Goal: Transaction & Acquisition: Obtain resource

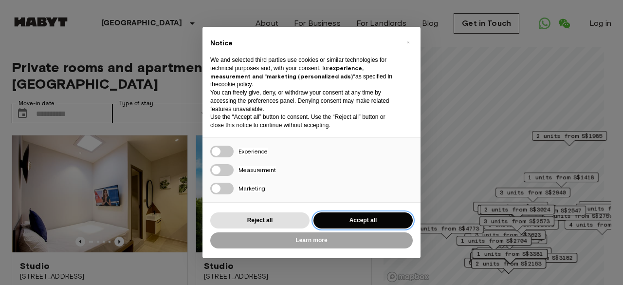
click at [362, 220] on button "Accept all" at bounding box center [363, 220] width 99 height 16
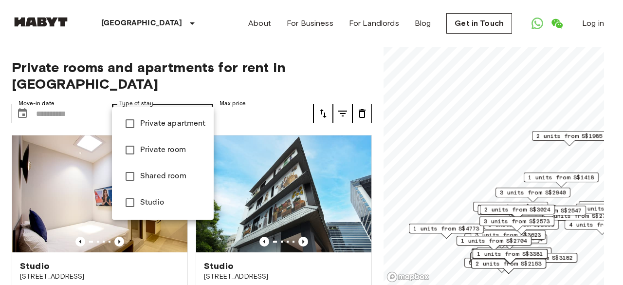
type input "**********"
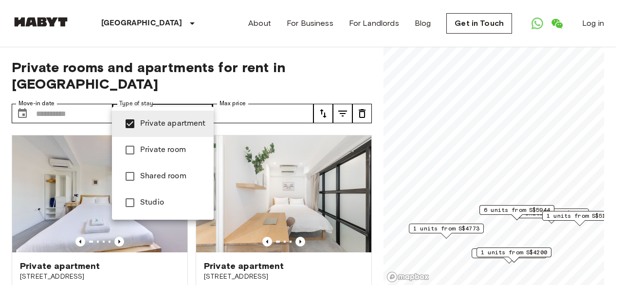
click at [0, 118] on div at bounding box center [311, 142] width 623 height 285
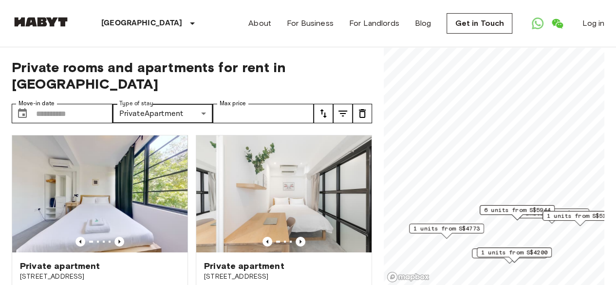
click at [342, 111] on icon "tune" at bounding box center [342, 114] width 9 height 6
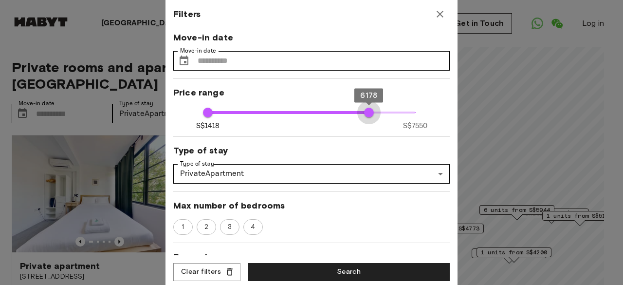
type input "****"
drag, startPoint x: 407, startPoint y: 110, endPoint x: 364, endPoint y: 112, distance: 42.4
click at [365, 112] on span "6198" at bounding box center [370, 113] width 10 height 10
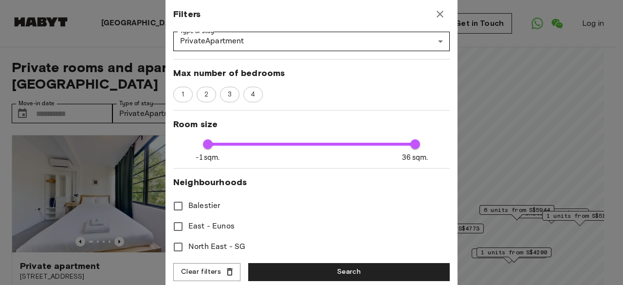
scroll to position [146, 0]
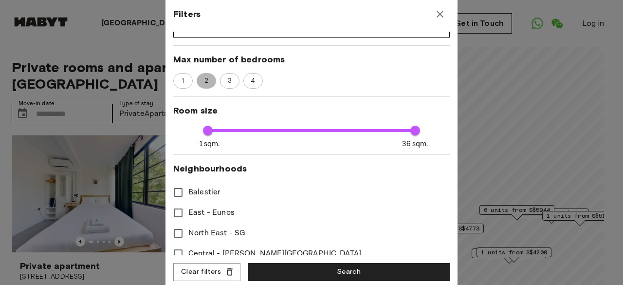
click at [205, 76] on span "2" at bounding box center [206, 81] width 15 height 10
click at [225, 79] on span "3" at bounding box center [230, 81] width 15 height 10
click at [201, 73] on div "2" at bounding box center [206, 81] width 19 height 16
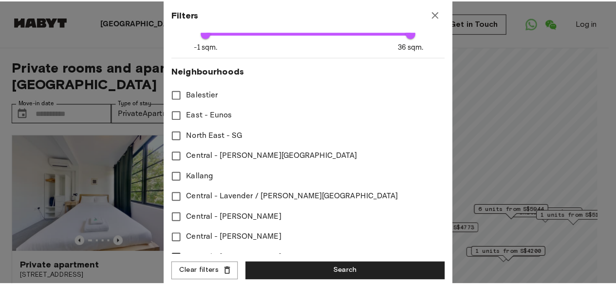
scroll to position [427, 0]
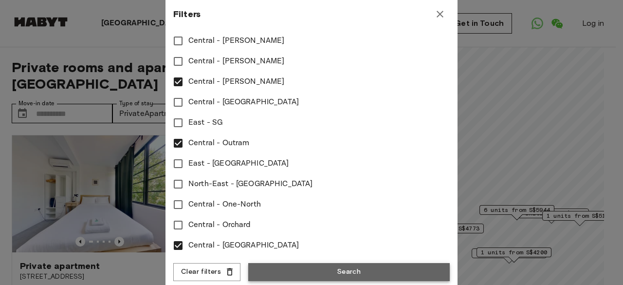
click at [299, 271] on button "Search" at bounding box center [349, 272] width 202 height 18
type input "****"
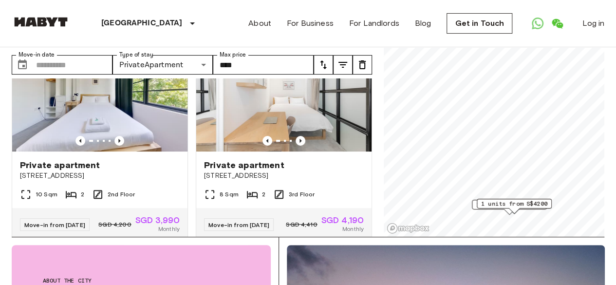
scroll to position [49, 0]
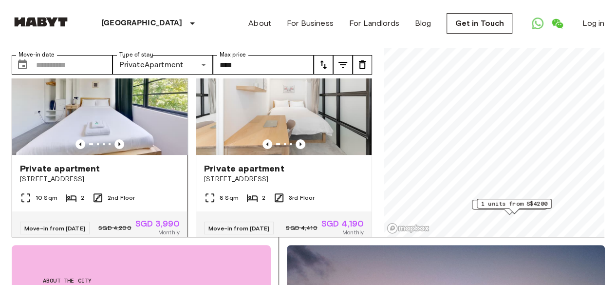
click at [71, 192] on icon at bounding box center [71, 198] width 12 height 12
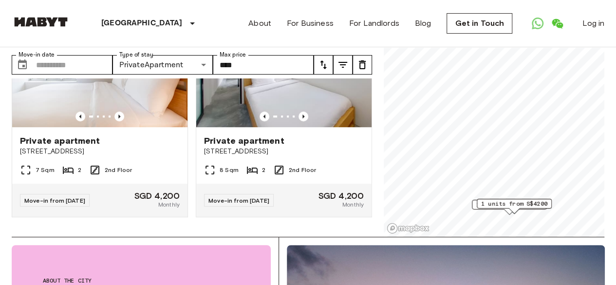
scroll to position [298, 0]
click at [269, 73] on img at bounding box center [283, 68] width 175 height 117
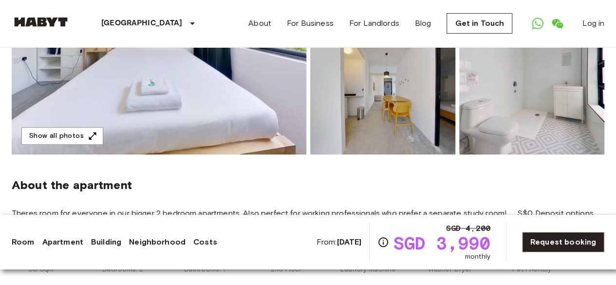
scroll to position [390, 0]
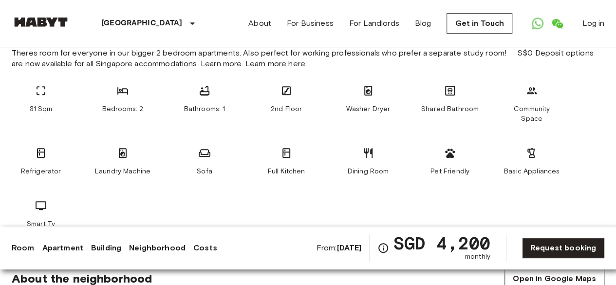
scroll to position [390, 0]
